Goal: Navigation & Orientation: Find specific page/section

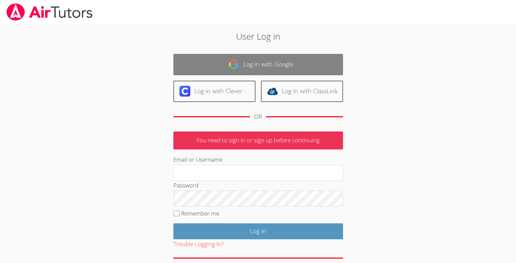
click at [226, 59] on link "Log in with Google" at bounding box center [258, 64] width 170 height 21
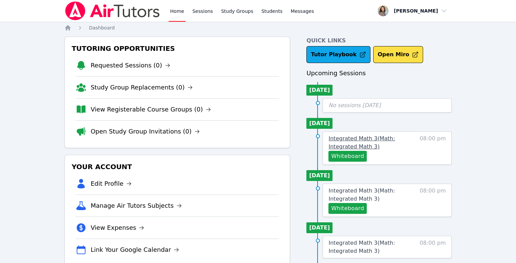
click at [356, 137] on span "Integrated Math 3 ( Math: Integrated Math 3 )" at bounding box center [361, 142] width 66 height 15
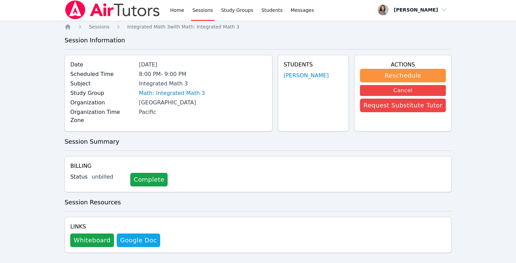
scroll to position [1, 0]
click at [188, 95] on link "Math: Integrated Math 3" at bounding box center [172, 93] width 66 height 8
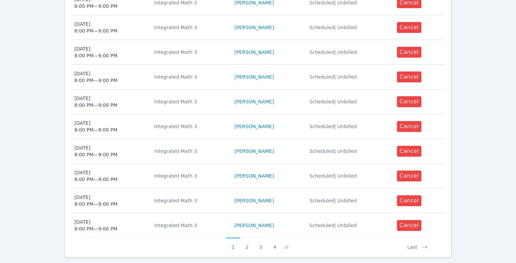
scroll to position [316, 0]
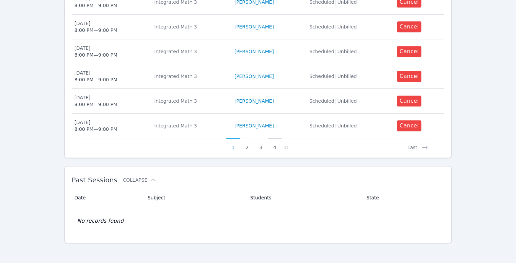
click at [273, 146] on button "4" at bounding box center [275, 144] width 14 height 13
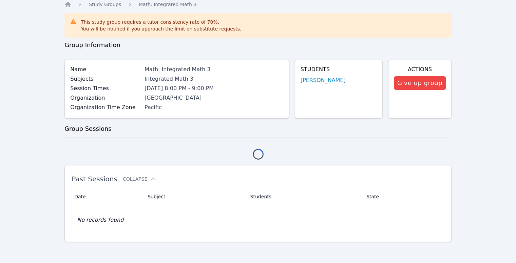
scroll to position [143, 0]
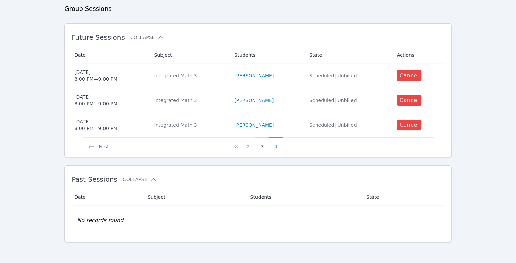
click at [262, 144] on button "3" at bounding box center [262, 143] width 14 height 13
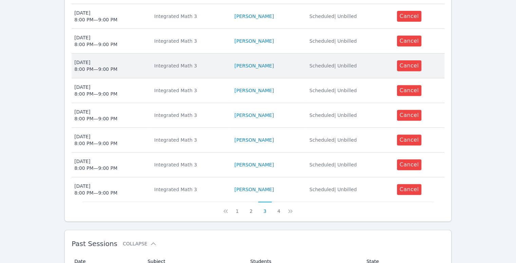
scroll to position [254, 0]
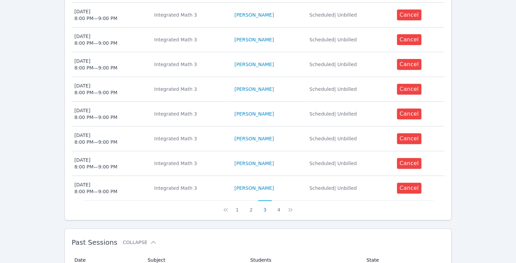
click at [237, 212] on div "Future Sessions Collapse Date Subject Students State Actions Date Thu Dec 18 8:…" at bounding box center [257, 66] width 387 height 307
click at [277, 208] on button "4" at bounding box center [279, 206] width 14 height 13
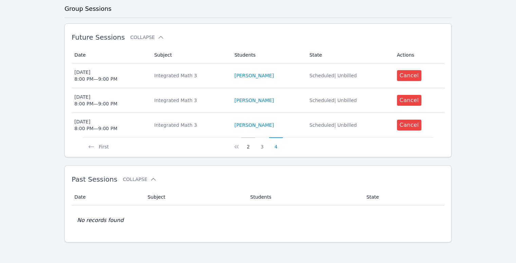
click at [246, 147] on button "2" at bounding box center [248, 143] width 14 height 13
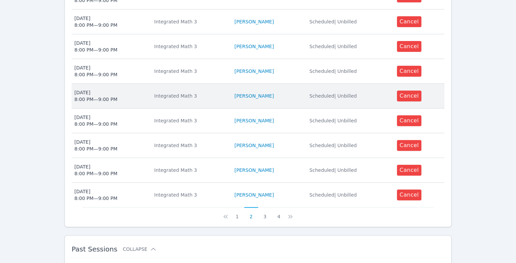
scroll to position [247, 0]
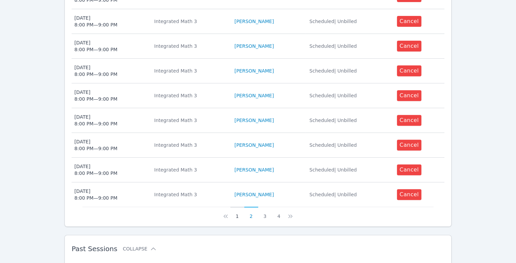
click at [239, 216] on button "1" at bounding box center [237, 213] width 14 height 13
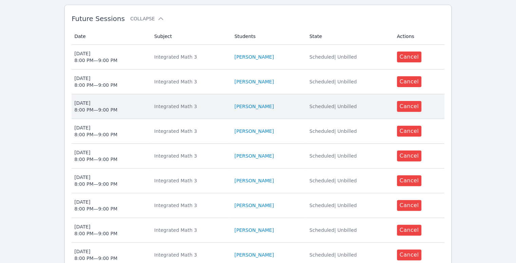
scroll to position [0, 0]
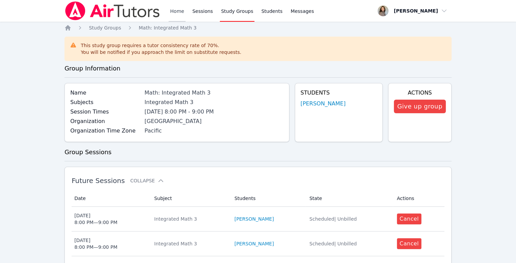
click at [174, 11] on link "Home" at bounding box center [177, 11] width 17 height 22
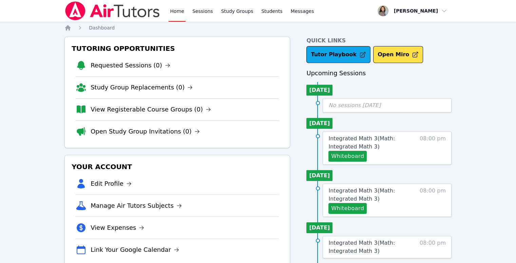
click at [175, 13] on link "Home" at bounding box center [177, 11] width 17 height 22
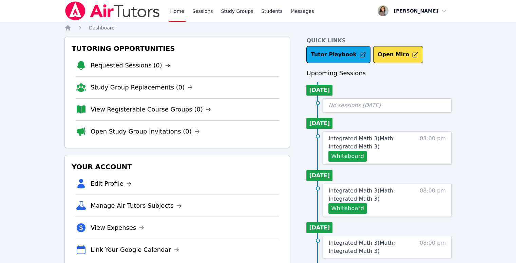
click at [175, 13] on link "Home" at bounding box center [177, 11] width 17 height 22
click at [181, 14] on link "Home" at bounding box center [177, 11] width 17 height 22
